Goal: Information Seeking & Learning: Learn about a topic

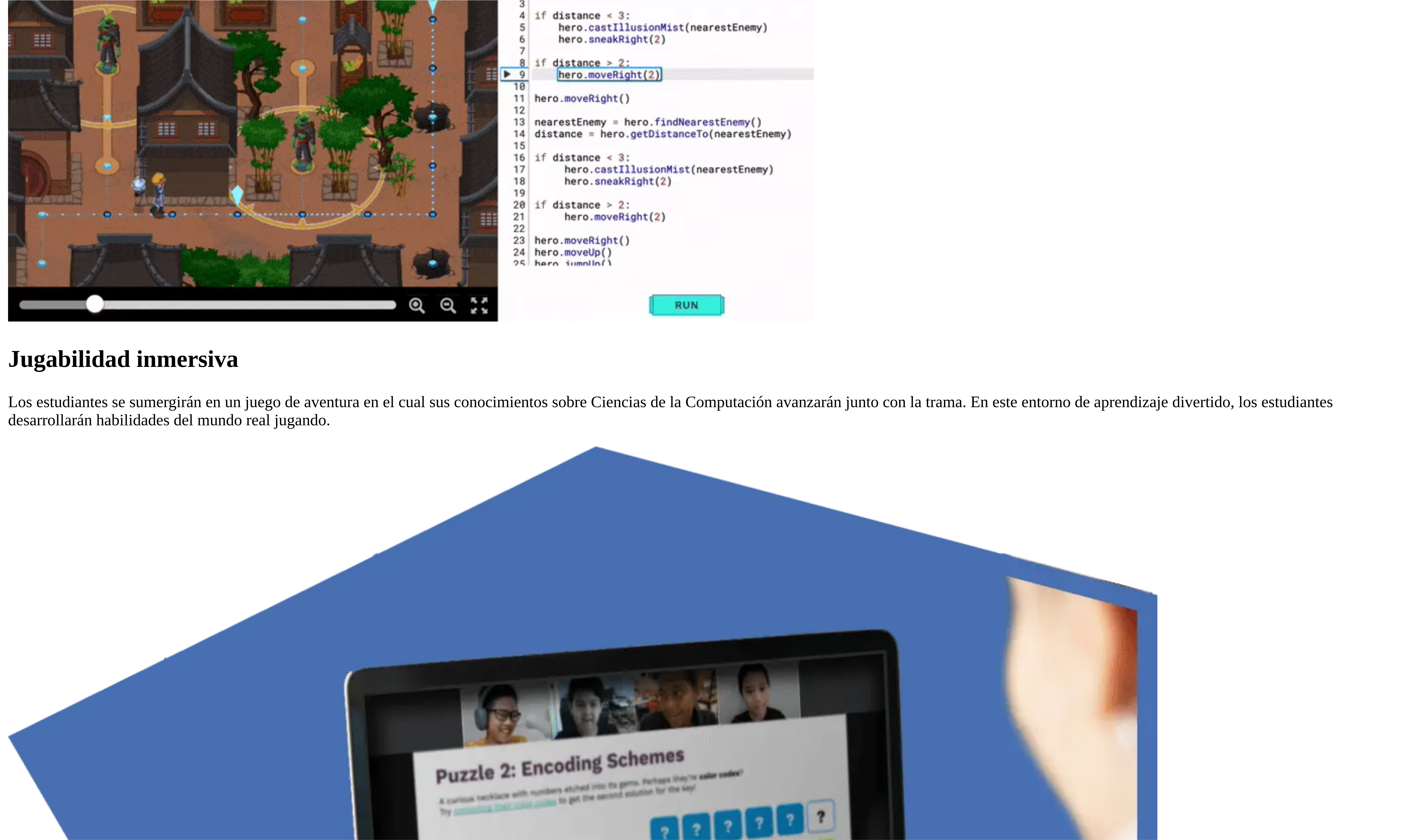
scroll to position [1093, 0]
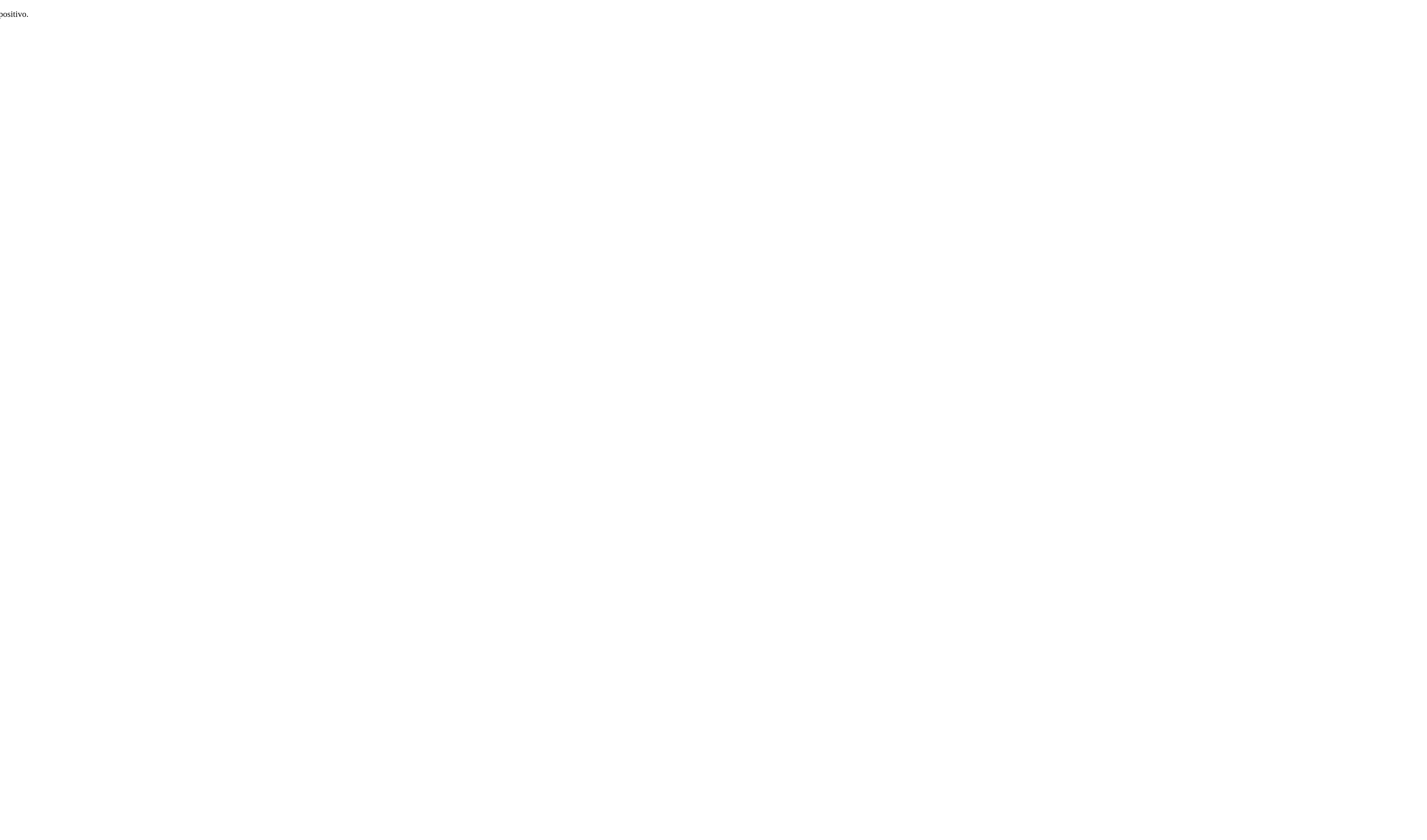
scroll to position [1343, 0]
click at [49, 210] on button "Probar el capítulo 1 sin costo" at bounding box center [26, 282] width 48 height 5
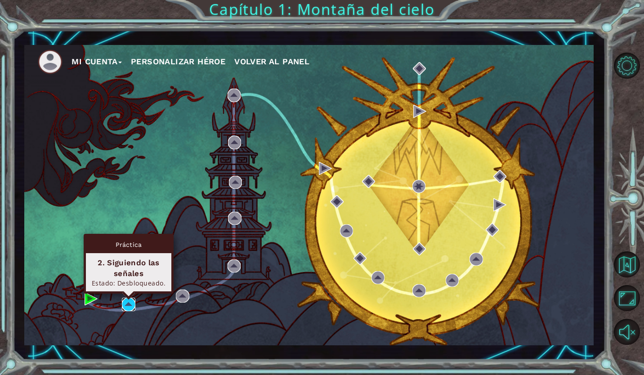
click at [126, 302] on img at bounding box center [128, 304] width 13 height 13
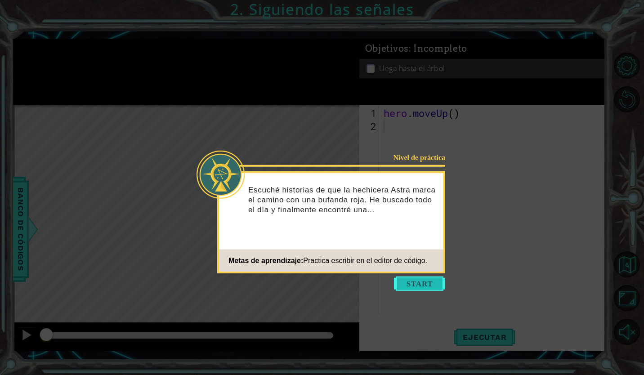
click at [419, 283] on button "Start" at bounding box center [419, 284] width 51 height 14
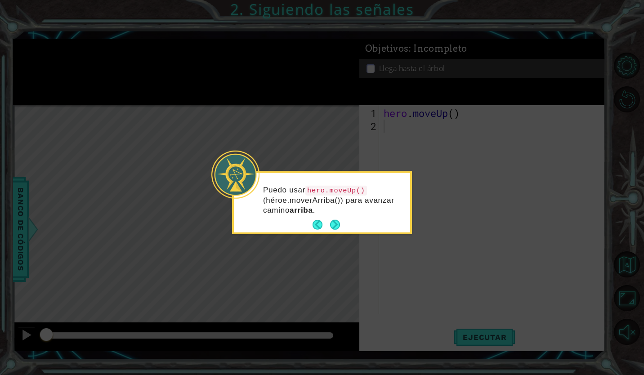
click at [334, 220] on button "Next" at bounding box center [335, 225] width 10 height 10
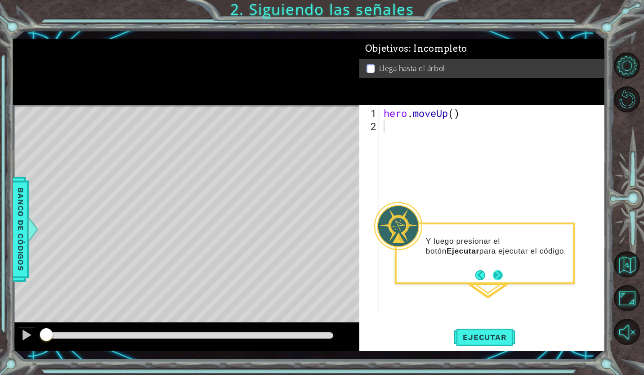
click at [499, 273] on button "Next" at bounding box center [498, 275] width 10 height 10
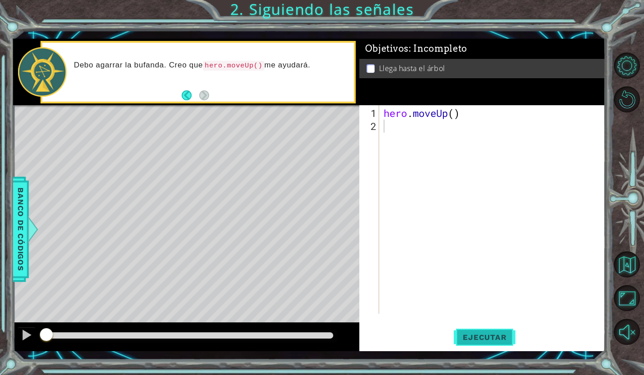
click at [479, 340] on span "Ejecutar" at bounding box center [485, 337] width 62 height 9
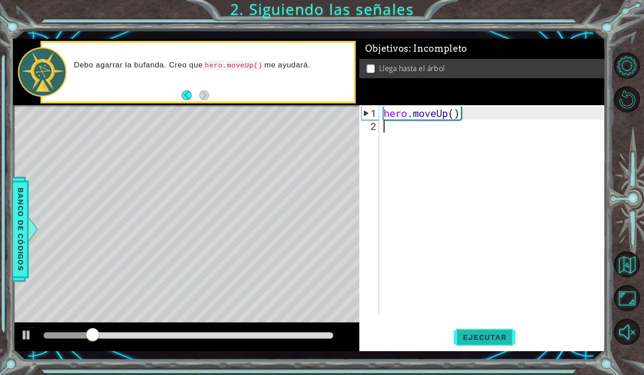
click at [479, 344] on button "Ejecutar" at bounding box center [485, 337] width 62 height 25
type textarea "hero.moveUp()"
click at [479, 337] on span "Ejecutar" at bounding box center [485, 337] width 62 height 9
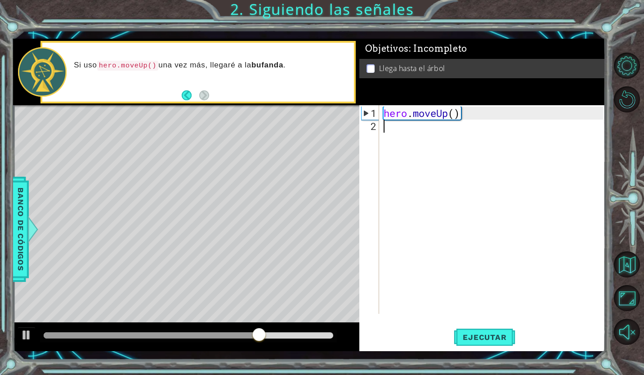
click at [188, 206] on div "Level Map" at bounding box center [221, 237] width 416 height 265
click at [192, 159] on div "Level Map" at bounding box center [221, 237] width 416 height 265
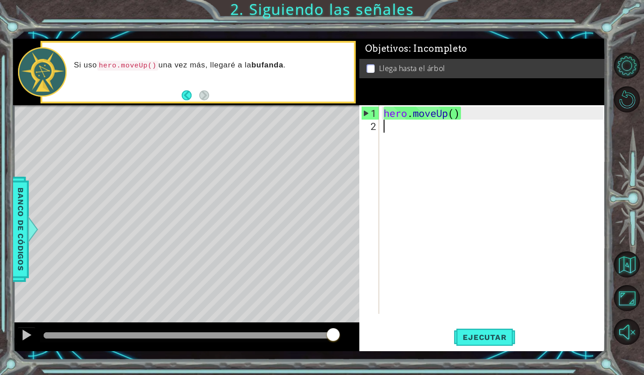
click at [455, 134] on div "hero . moveUp ( )" at bounding box center [495, 224] width 226 height 235
click at [374, 124] on div "2" at bounding box center [370, 126] width 18 height 13
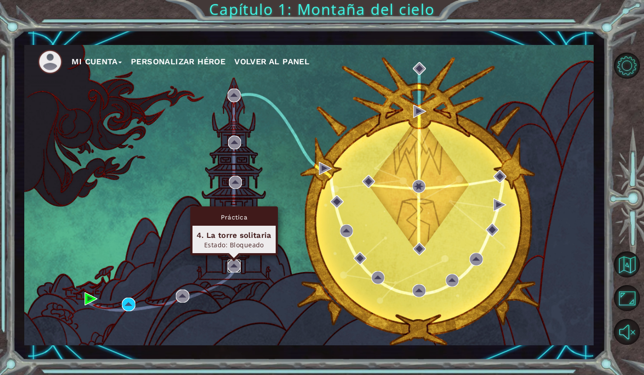
click at [236, 264] on img at bounding box center [234, 265] width 13 height 13
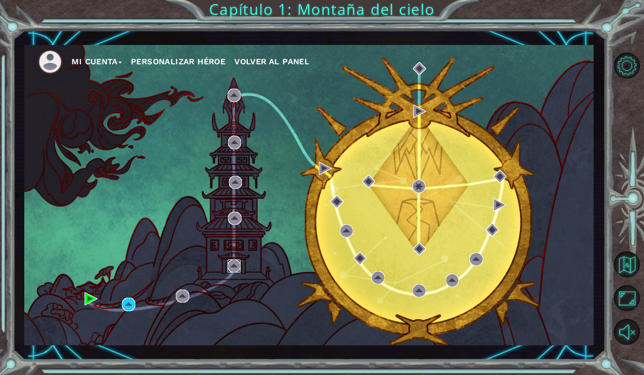
click at [236, 264] on img at bounding box center [234, 265] width 13 height 13
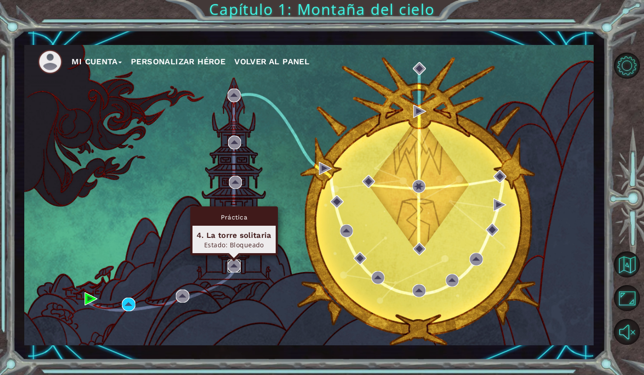
click at [232, 266] on img at bounding box center [234, 265] width 13 height 13
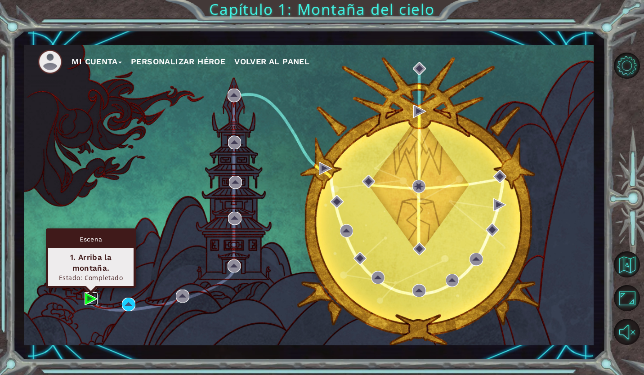
click at [88, 298] on img at bounding box center [91, 298] width 13 height 13
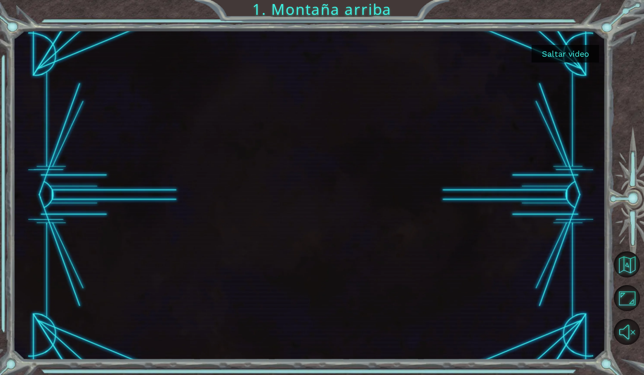
click at [561, 48] on button "Saltar video" at bounding box center [565, 54] width 67 height 18
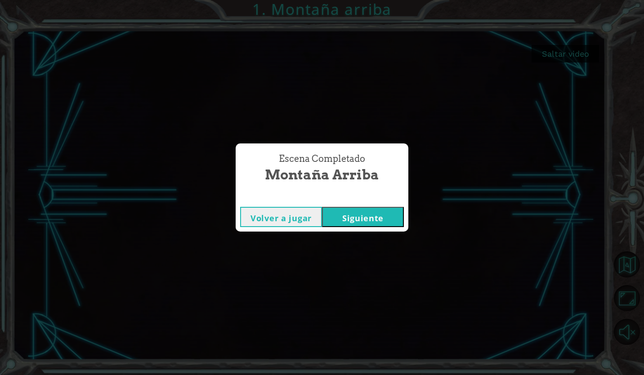
click at [365, 218] on button "Siguiente" at bounding box center [363, 217] width 82 height 20
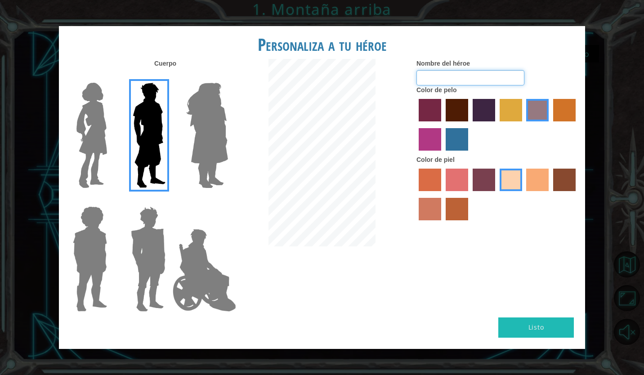
click at [455, 78] on input "Nombre del héroe" at bounding box center [470, 77] width 108 height 15
click at [433, 139] on label "medium red violet hair color" at bounding box center [430, 139] width 22 height 22
click at [577, 125] on input "medium red violet hair color" at bounding box center [577, 125] width 0 height 0
click at [428, 113] on label "paprika hair color" at bounding box center [430, 110] width 22 height 22
click at [416, 125] on input "paprika hair color" at bounding box center [416, 125] width 0 height 0
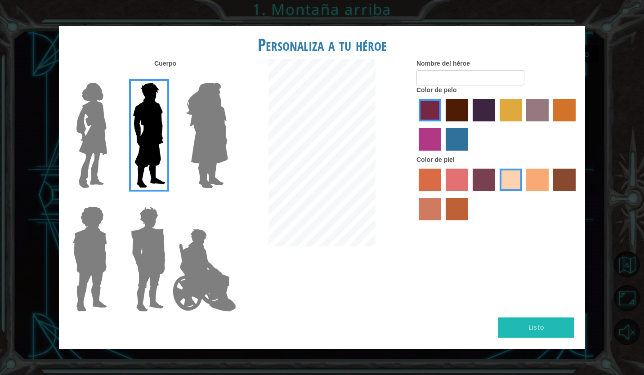
click at [461, 105] on label "maroon hair color" at bounding box center [457, 110] width 22 height 22
click at [443, 125] on input "maroon hair color" at bounding box center [443, 125] width 0 height 0
click at [88, 99] on img at bounding box center [92, 135] width 38 height 112
click at [111, 77] on input "Hero Connie" at bounding box center [111, 77] width 0 height 0
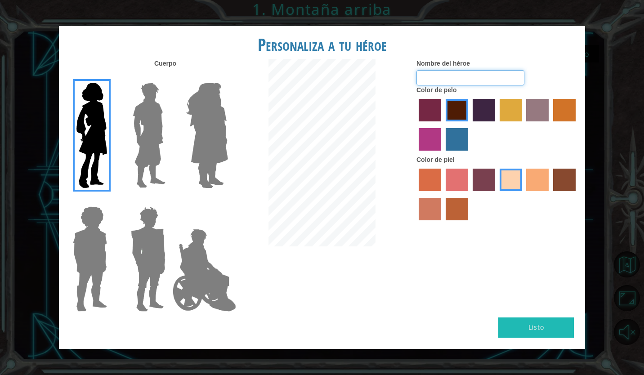
click at [440, 80] on input "Nombre del héroe" at bounding box center [470, 77] width 108 height 15
type input "grecia sofia"
click at [538, 326] on button "Listo" at bounding box center [536, 328] width 76 height 20
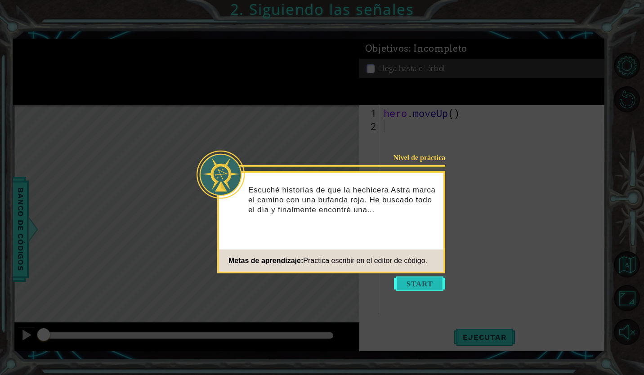
click at [416, 282] on button "Start" at bounding box center [419, 284] width 51 height 14
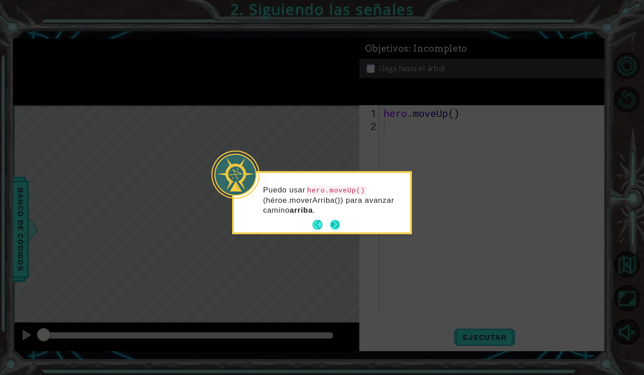
click at [333, 222] on button "Next" at bounding box center [335, 225] width 10 height 10
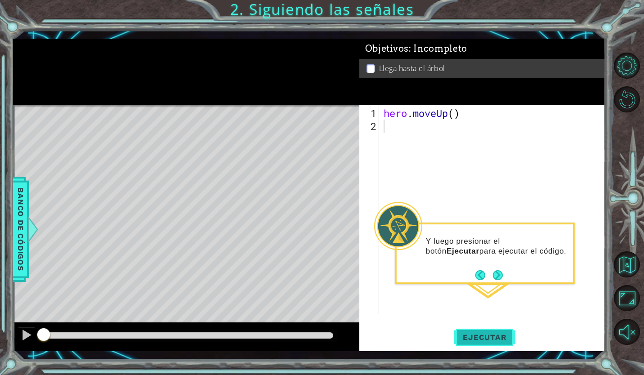
click at [494, 339] on span "Ejecutar" at bounding box center [485, 337] width 62 height 9
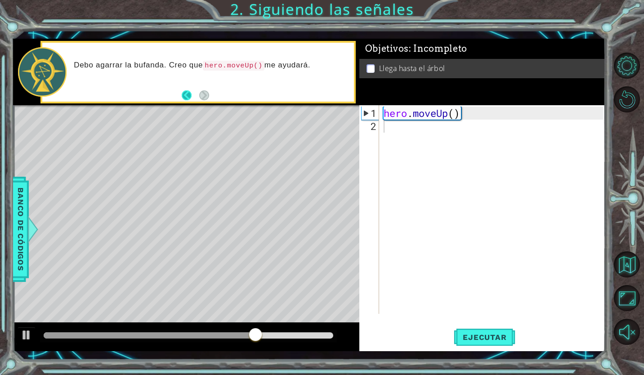
click at [186, 96] on button "Back" at bounding box center [191, 95] width 18 height 10
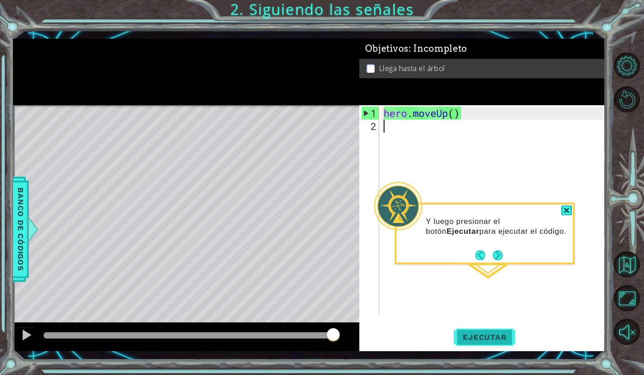
click at [499, 329] on button "Ejecutar" at bounding box center [485, 337] width 62 height 25
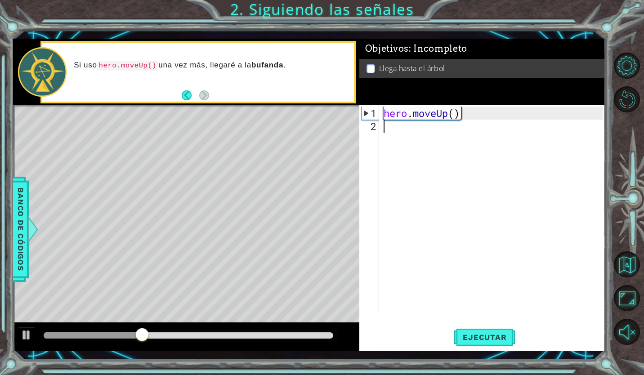
type textarea "u"
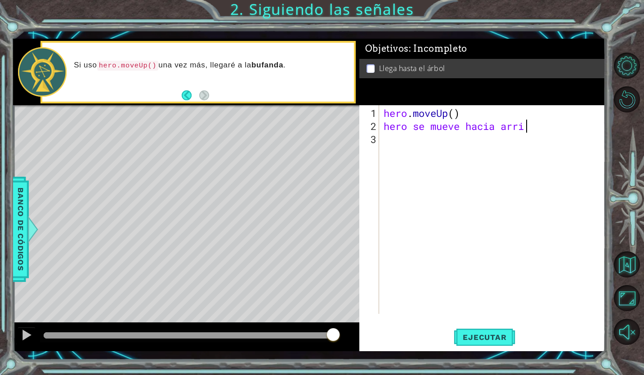
scroll to position [0, 6]
click at [490, 335] on span "Ejecutar" at bounding box center [485, 337] width 62 height 9
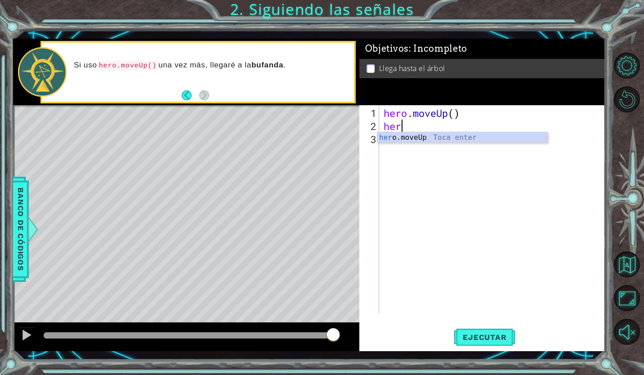
type textarea "h"
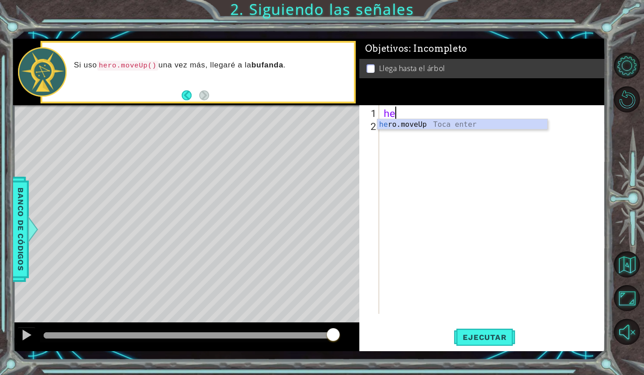
type textarea "h"
click at [0, 216] on html "1 ההההההההההההההההההההההההההההההההההההההההההההההההההההההההההההההההההההההההההההה…" at bounding box center [322, 187] width 644 height 375
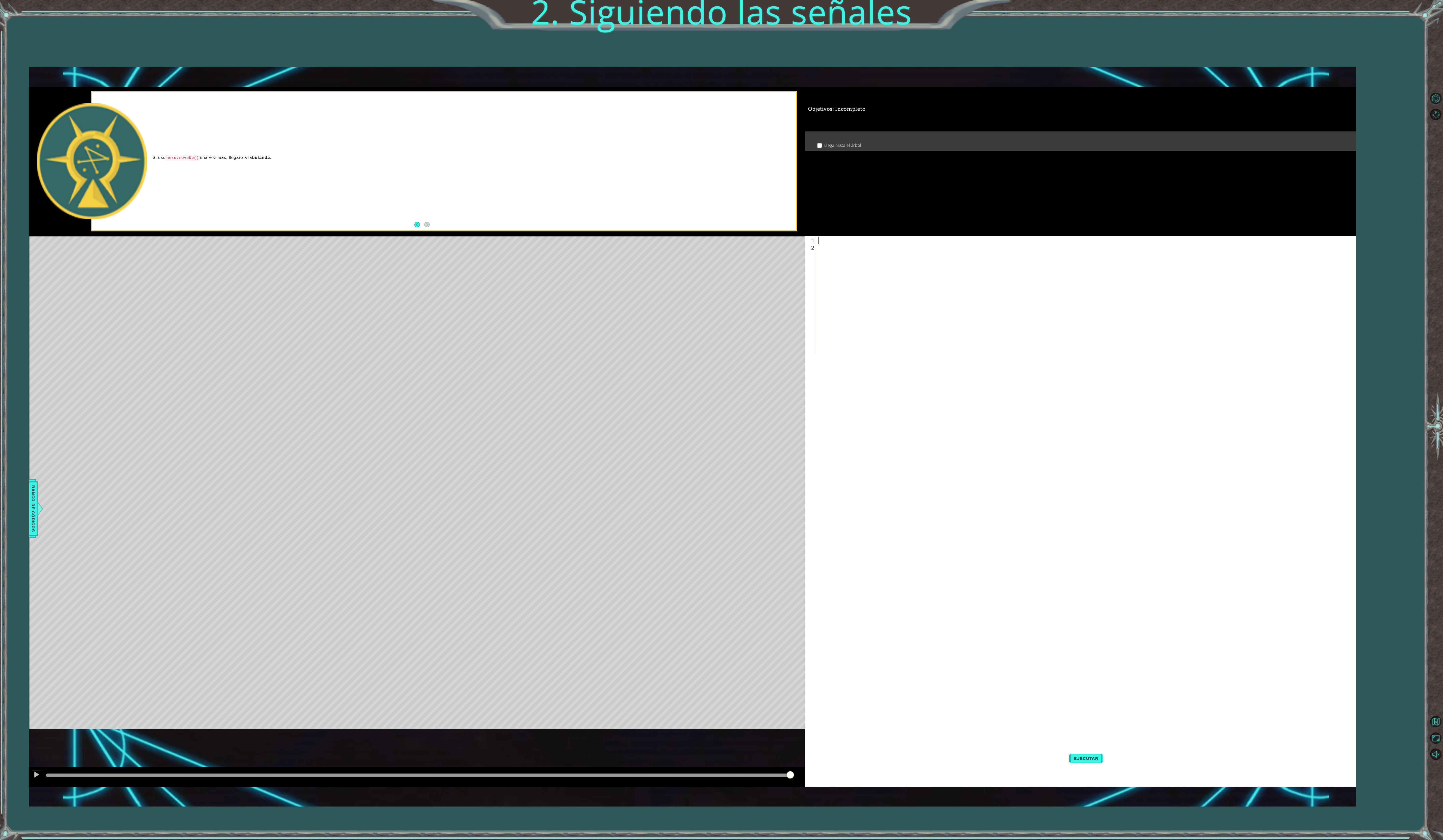
click at [0, 210] on html "1 ההההההההההההההההההההההההההההההההההההההההההההההההההההההההההההההההההההההההההההה…" at bounding box center [722, 420] width 1443 height 840
click at [361, 210] on div at bounding box center [1085, 302] width 536 height 132
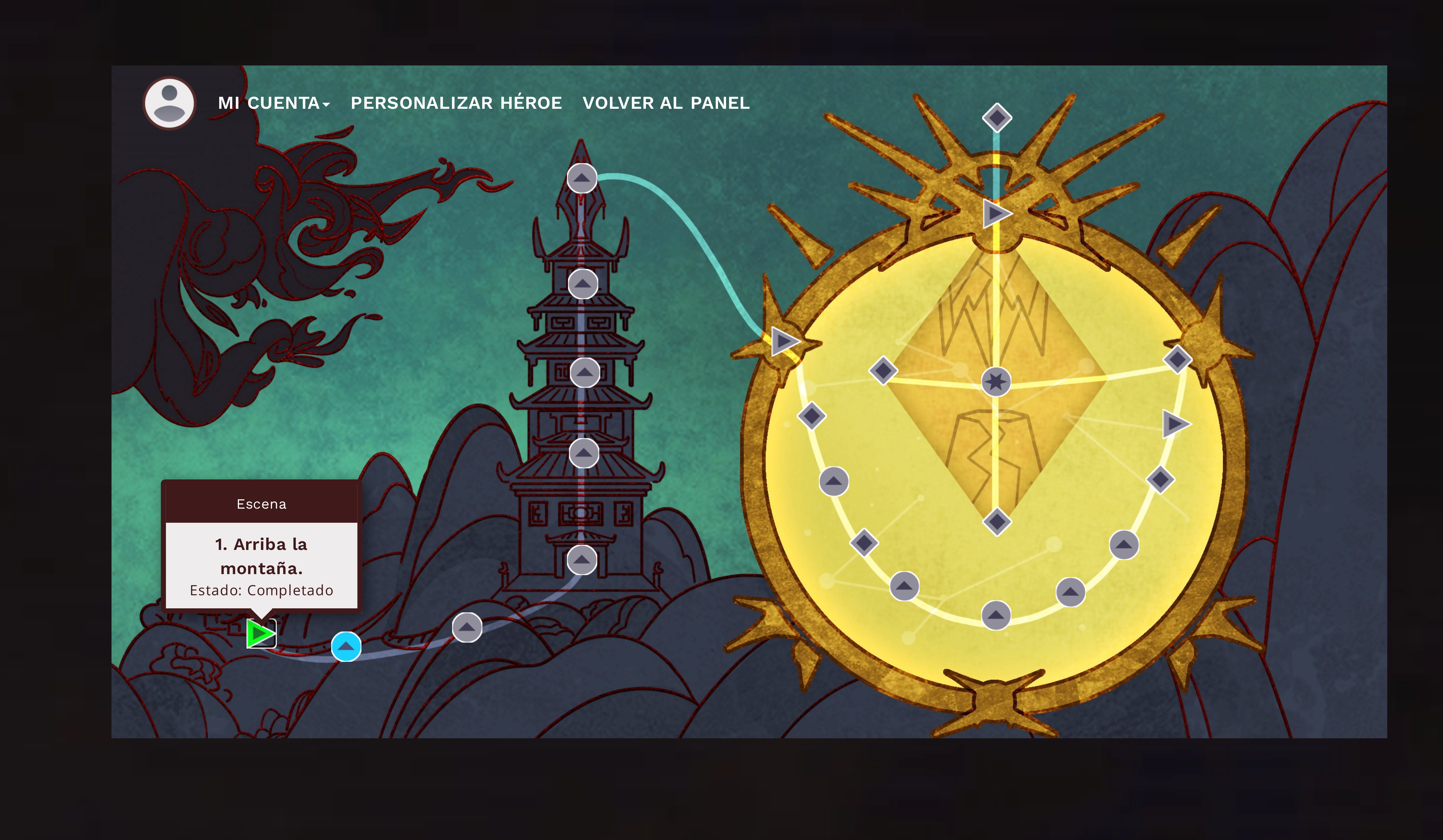
click at [569, 493] on img at bounding box center [570, 494] width 7 height 7
